Goal: Task Accomplishment & Management: Use online tool/utility

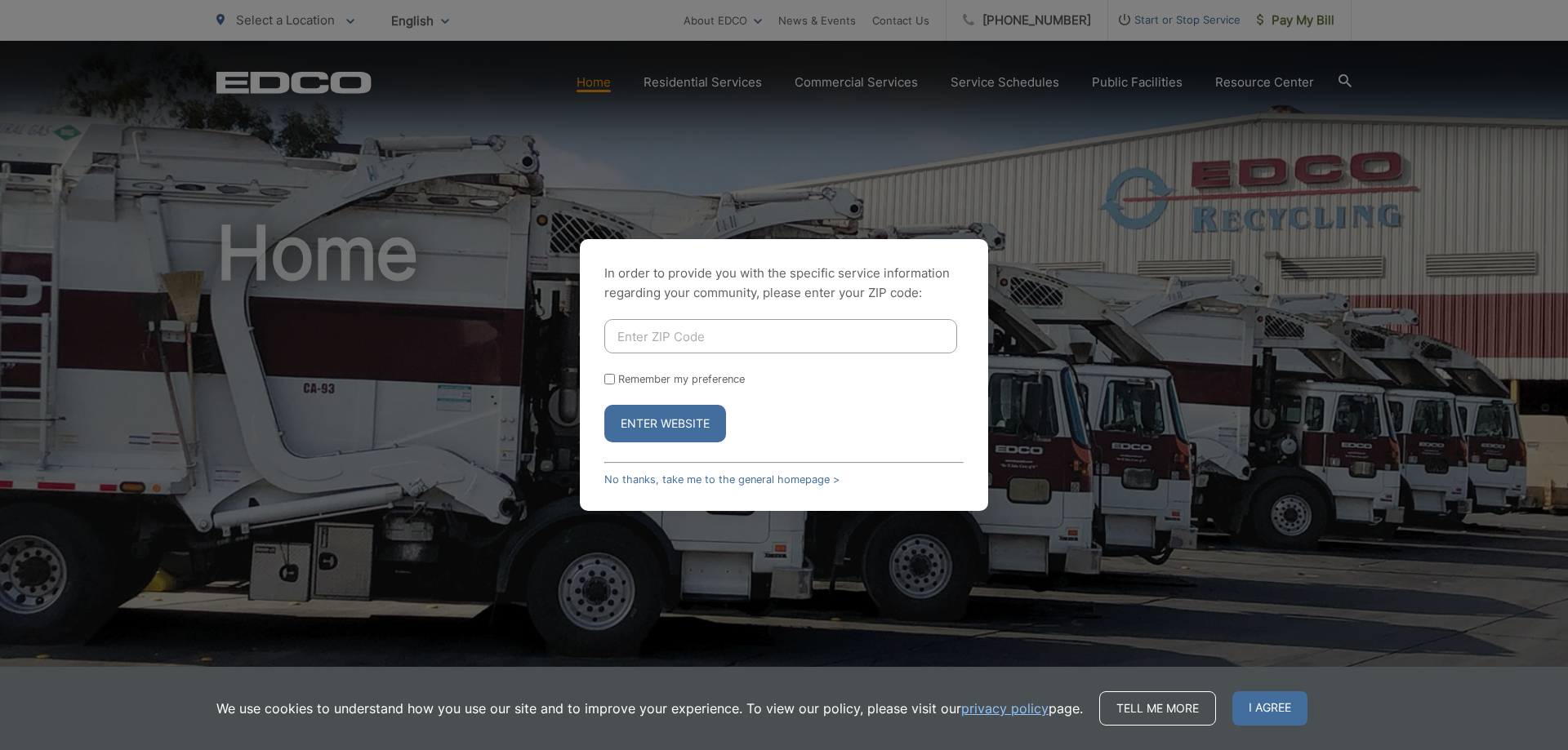
click at [788, 345] on input "Enter ZIP Code" at bounding box center [781, 337] width 353 height 34
type input "90755"
click at [669, 418] on button "Enter Website" at bounding box center [665, 423] width 122 height 38
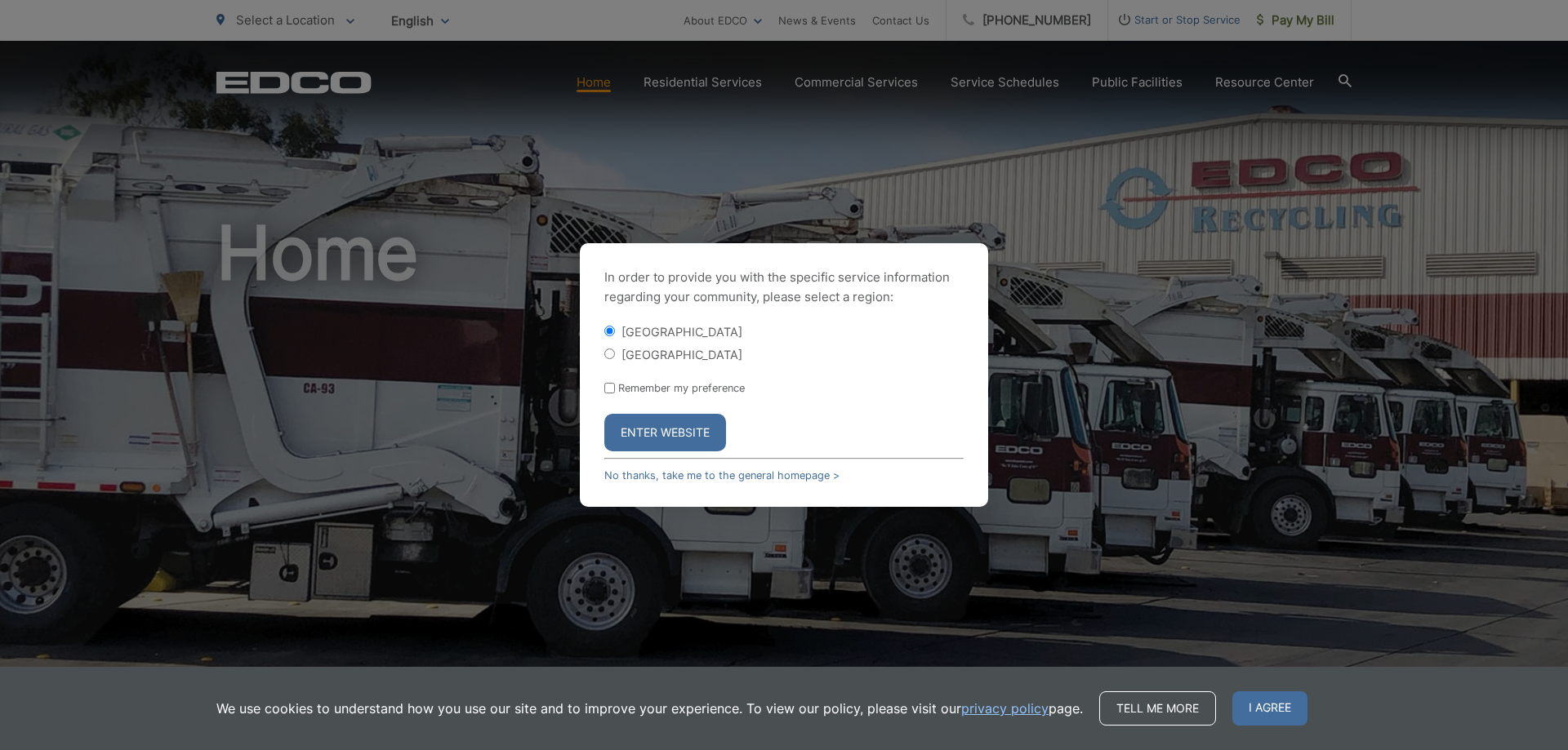
click at [643, 358] on label "[GEOGRAPHIC_DATA]" at bounding box center [681, 355] width 121 height 14
click at [615, 358] on input "[GEOGRAPHIC_DATA]" at bounding box center [610, 354] width 11 height 11
radio input "true"
click at [646, 435] on button "Enter Website" at bounding box center [665, 432] width 122 height 38
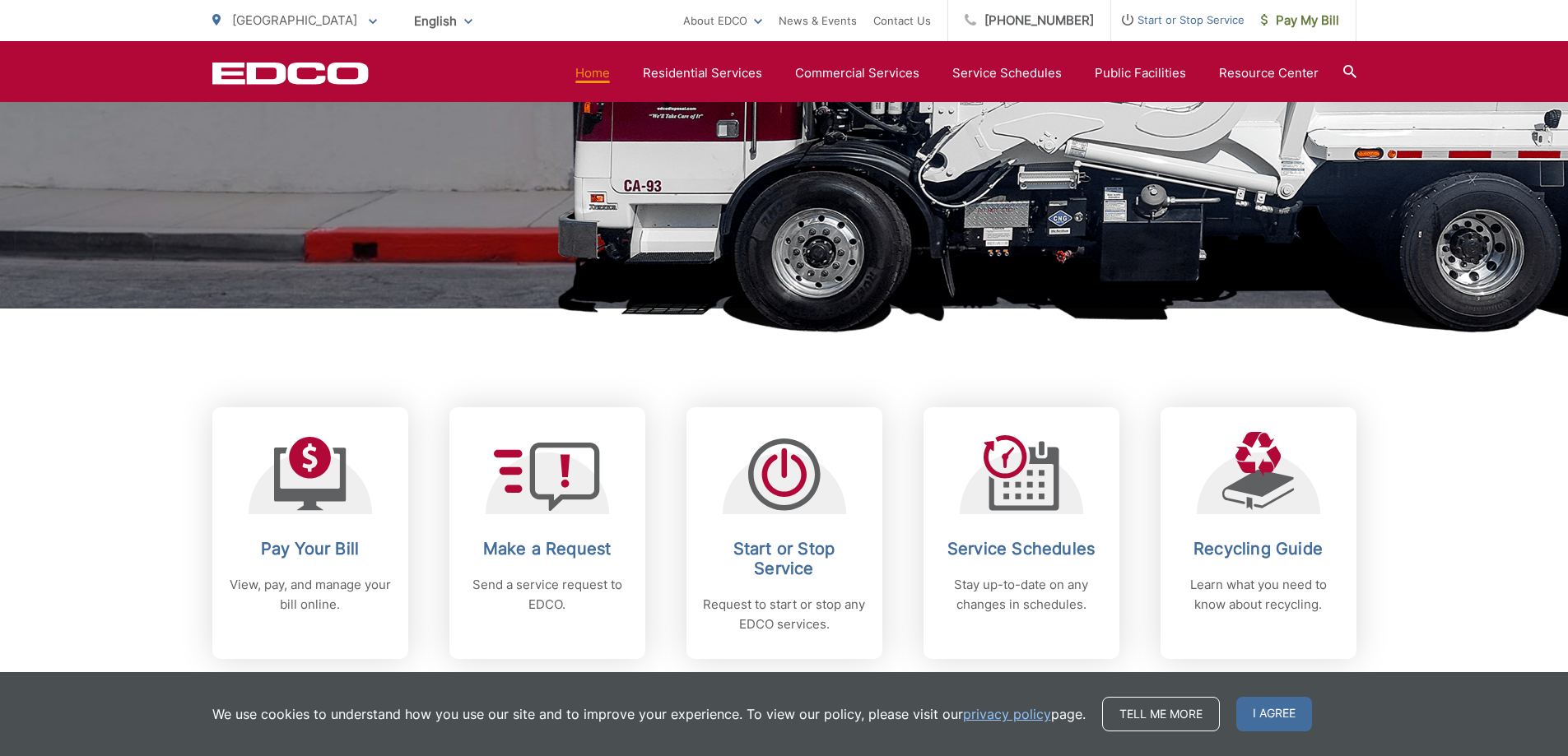
scroll to position [741, 0]
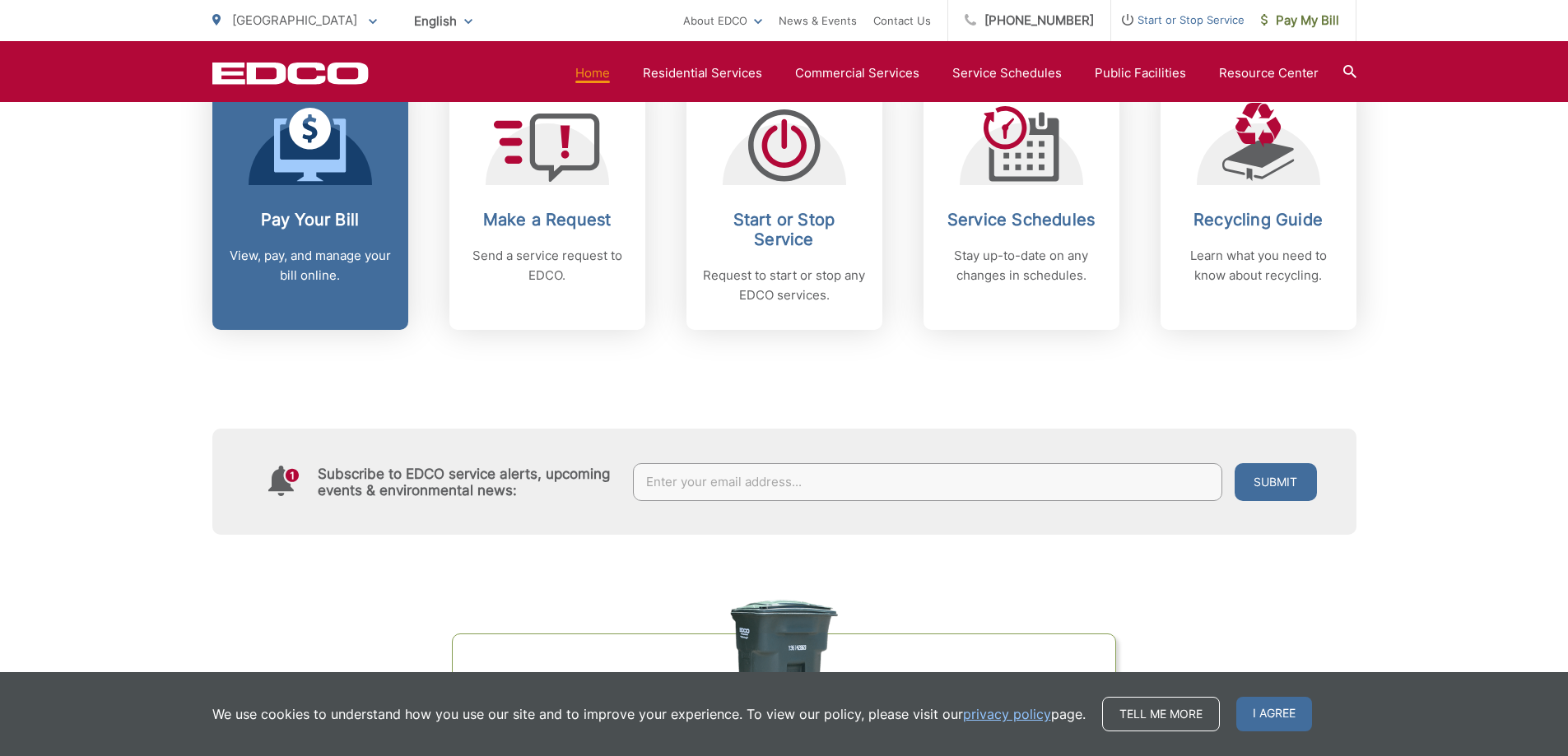
click at [277, 282] on p "View, pay, and manage your bill online." at bounding box center [310, 266] width 163 height 40
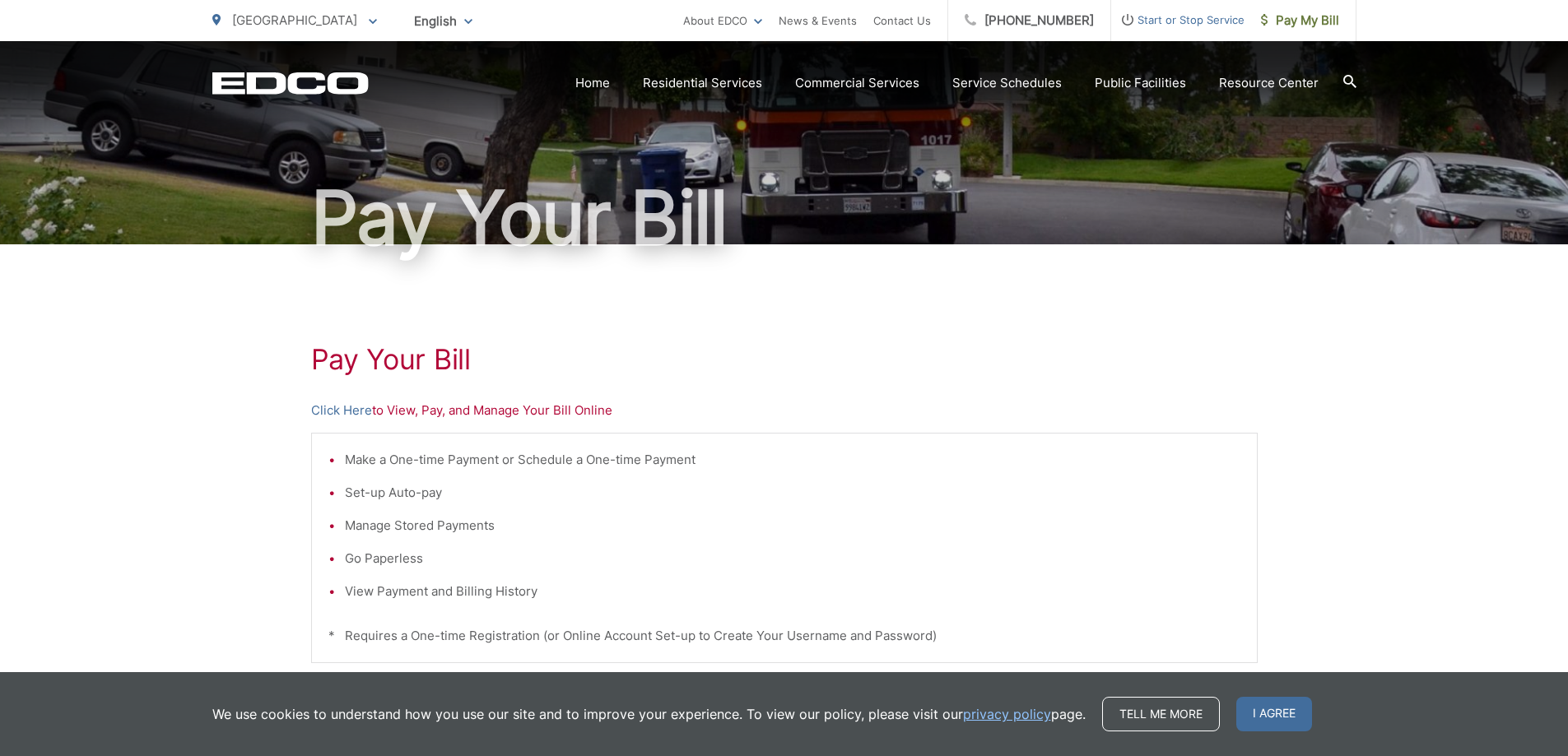
scroll to position [167, 0]
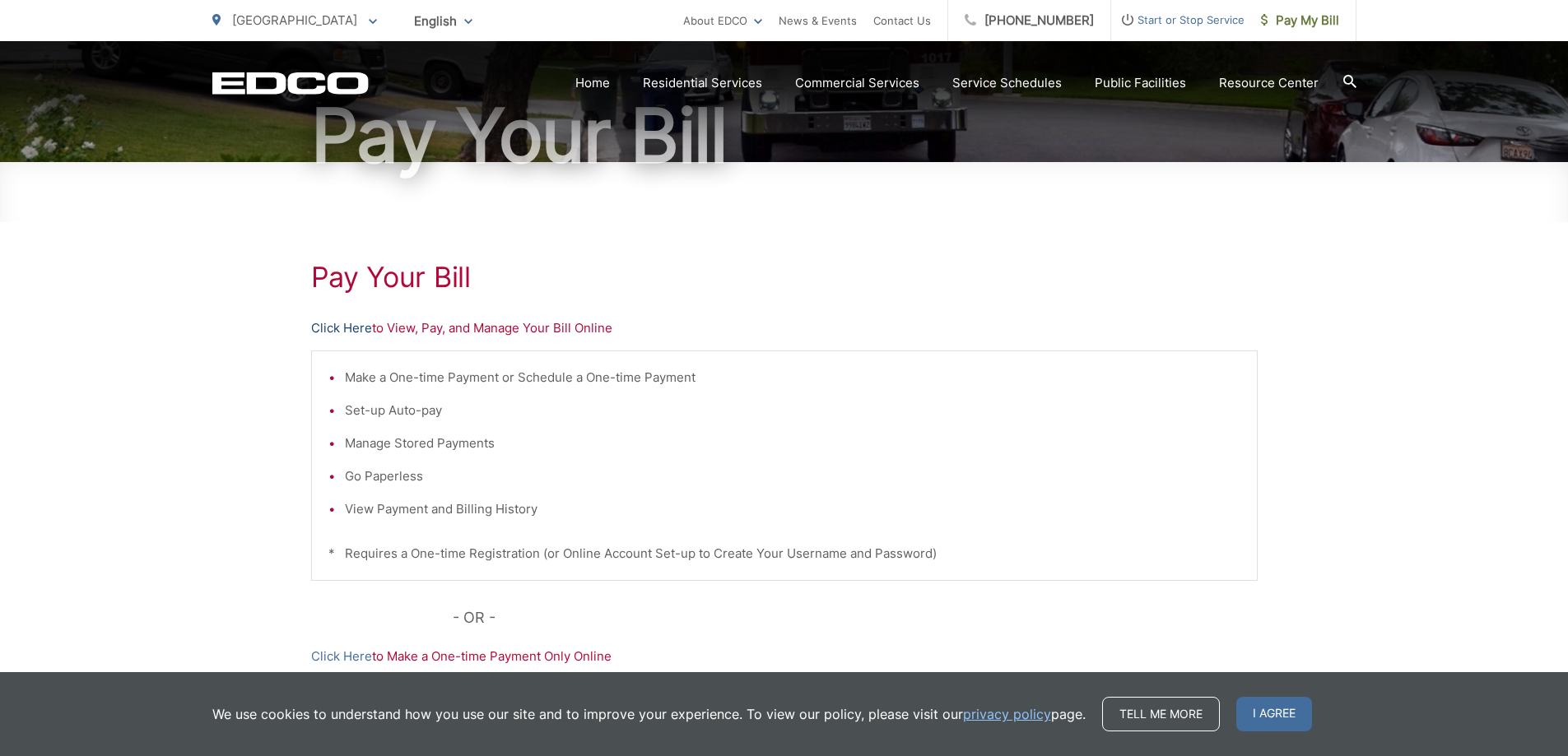
click at [351, 326] on link "Click Here" at bounding box center [341, 328] width 60 height 20
